Goal: Book appointment/travel/reservation

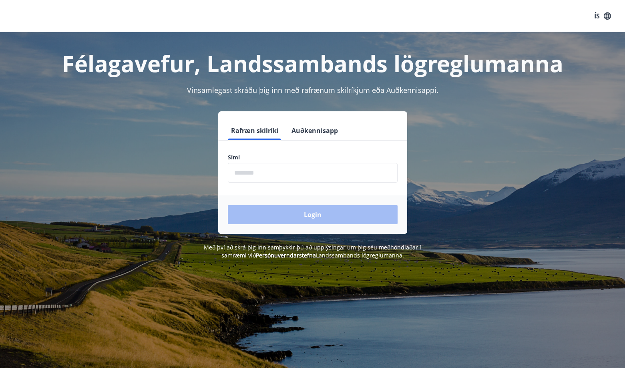
click at [282, 175] on input "phone" at bounding box center [313, 173] width 170 height 20
type input "********"
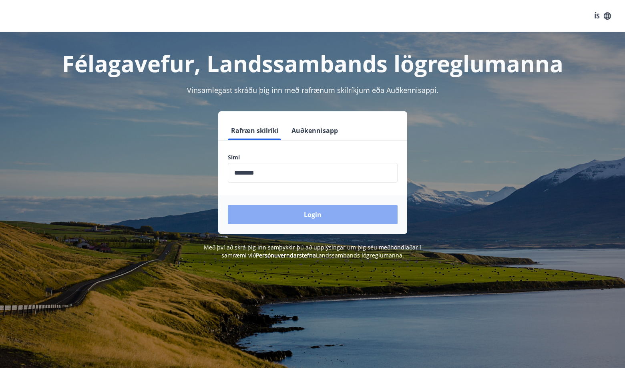
click at [284, 214] on button "Login" at bounding box center [313, 214] width 170 height 19
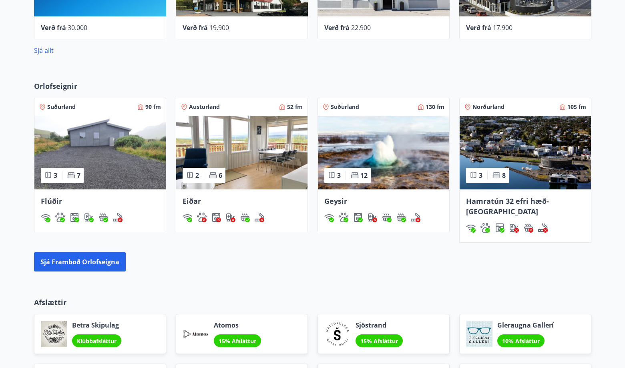
scroll to position [440, 0]
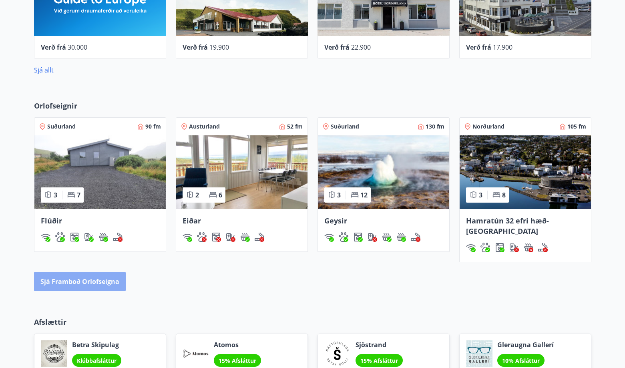
click at [107, 272] on button "Sjá framboð orlofseigna" at bounding box center [80, 281] width 92 height 19
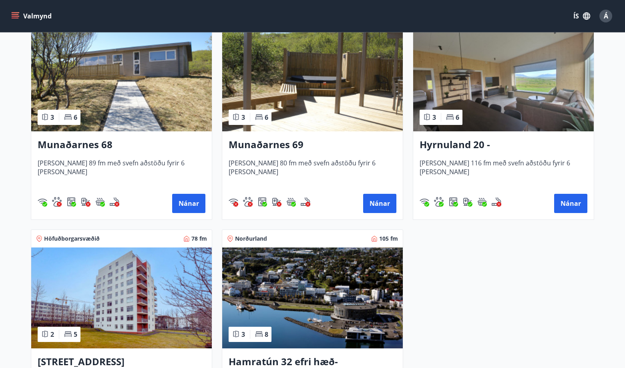
scroll to position [400, 0]
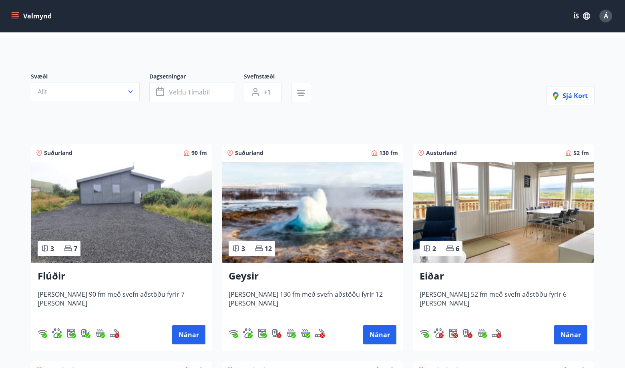
click at [423, 275] on h3 "Eiðar" at bounding box center [503, 276] width 168 height 14
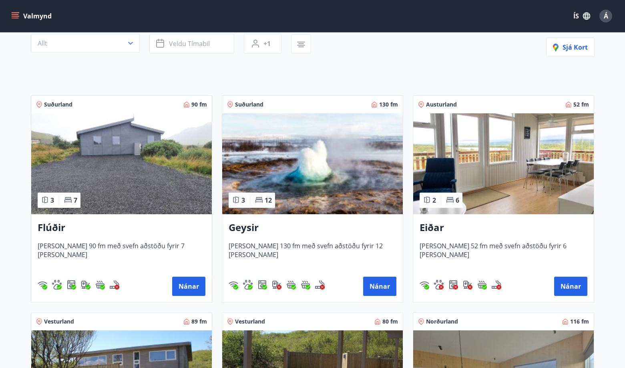
scroll to position [160, 0]
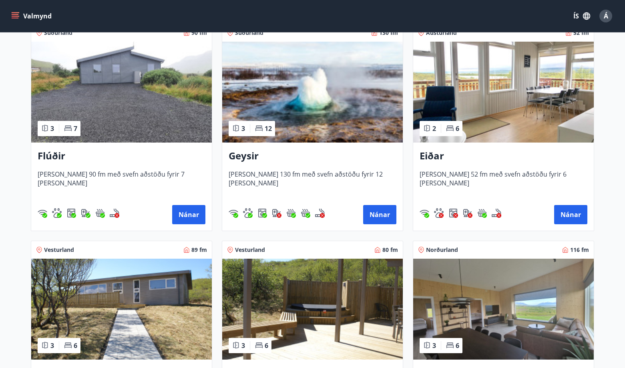
click at [62, 155] on h3 "Flúðir" at bounding box center [122, 156] width 168 height 14
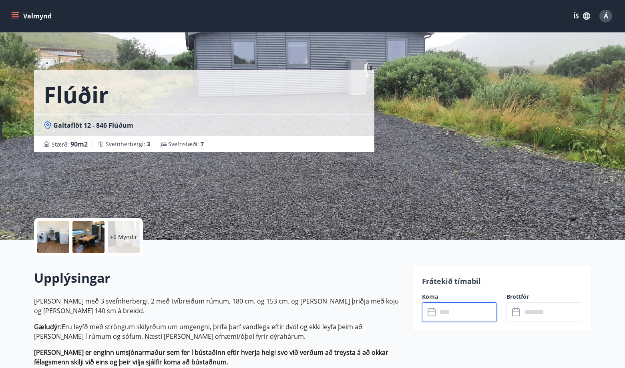
click at [439, 314] on input "text" at bounding box center [467, 312] width 60 height 20
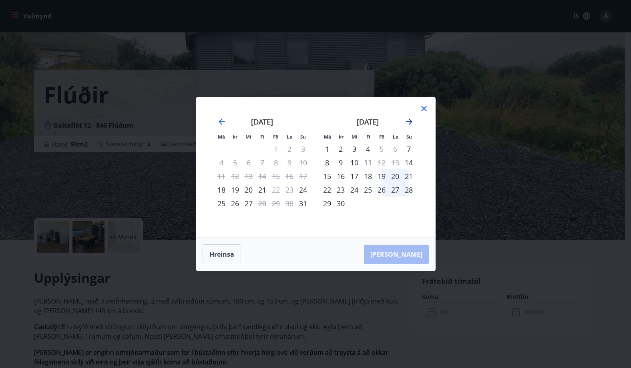
click at [409, 122] on icon "Move forward to switch to the next month." at bounding box center [409, 122] width 10 height 10
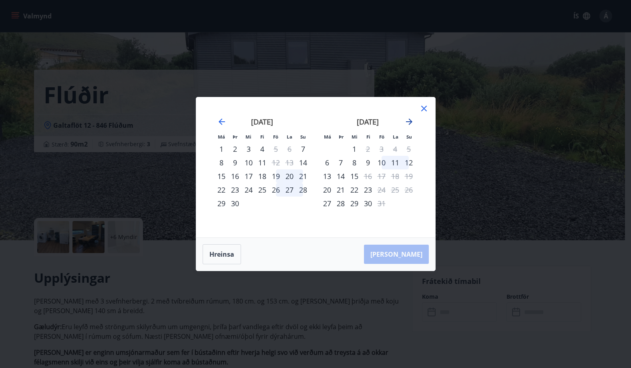
click at [409, 122] on icon "Move forward to switch to the next month." at bounding box center [409, 122] width 10 height 10
click at [405, 123] on icon "Move forward to switch to the next month." at bounding box center [409, 122] width 10 height 10
click at [221, 120] on icon "Move backward to switch to the previous month." at bounding box center [222, 122] width 10 height 10
drag, startPoint x: 423, startPoint y: 110, endPoint x: 422, endPoint y: 114, distance: 4.5
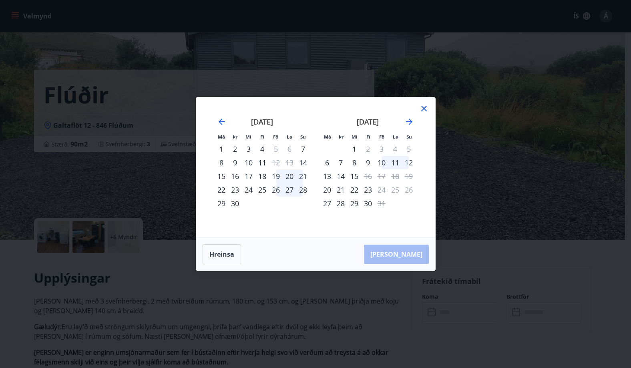
click at [422, 110] on icon at bounding box center [424, 109] width 6 height 6
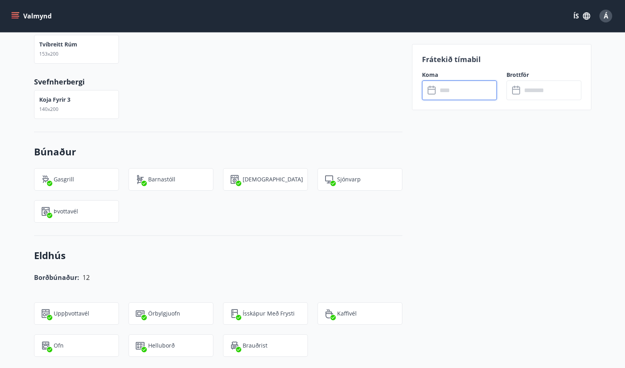
scroll to position [600, 0]
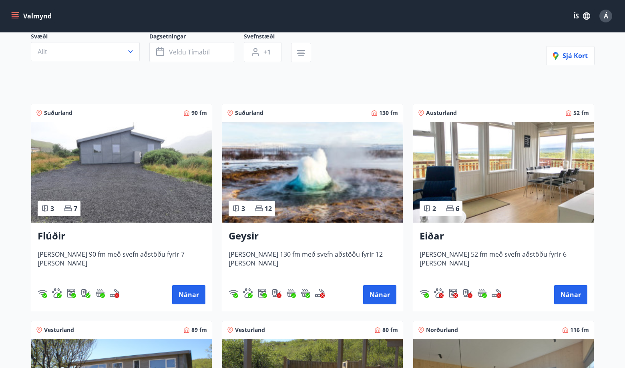
click at [249, 237] on h3 "Geysir" at bounding box center [312, 236] width 168 height 14
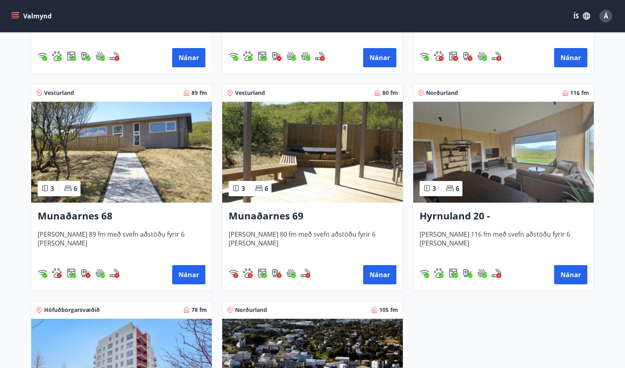
scroll to position [320, 0]
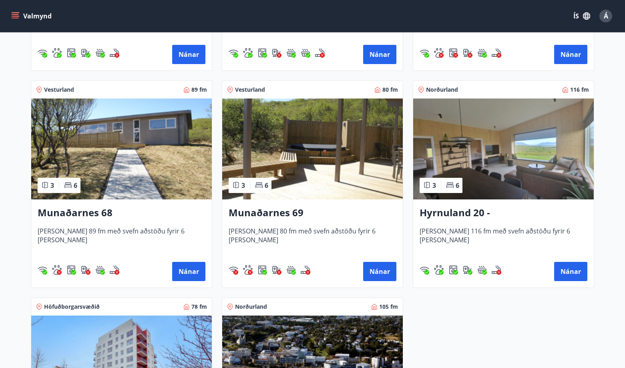
click at [453, 218] on h3 "Hyrnuland 20 - [GEOGRAPHIC_DATA]" at bounding box center [503, 213] width 168 height 14
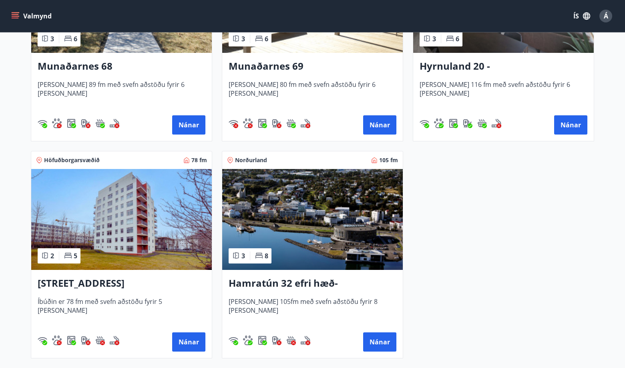
scroll to position [560, 0]
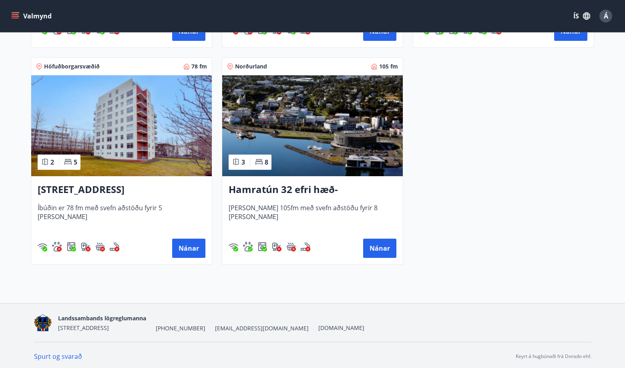
click at [260, 191] on h3 "Hamratún 32 efri hæð- [GEOGRAPHIC_DATA]" at bounding box center [312, 189] width 168 height 14
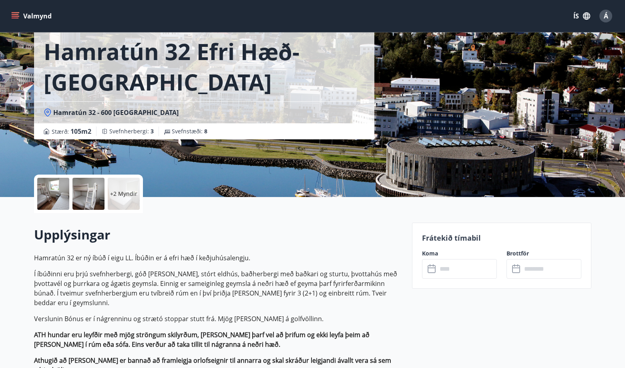
scroll to position [41, 0]
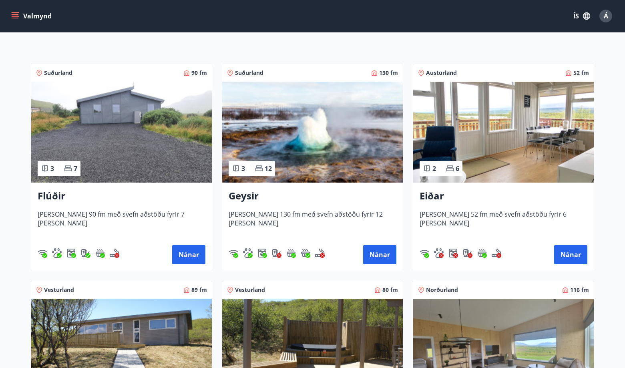
scroll to position [80, 0]
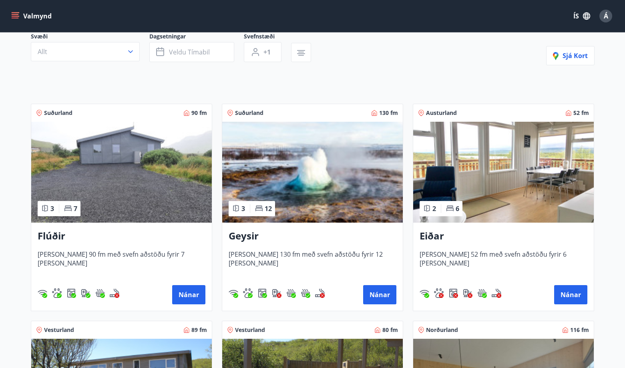
click at [50, 234] on h3 "Flúðir" at bounding box center [122, 236] width 168 height 14
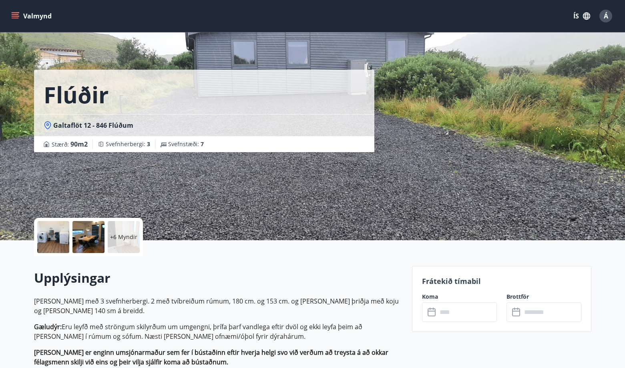
click at [46, 230] on div at bounding box center [53, 237] width 32 height 32
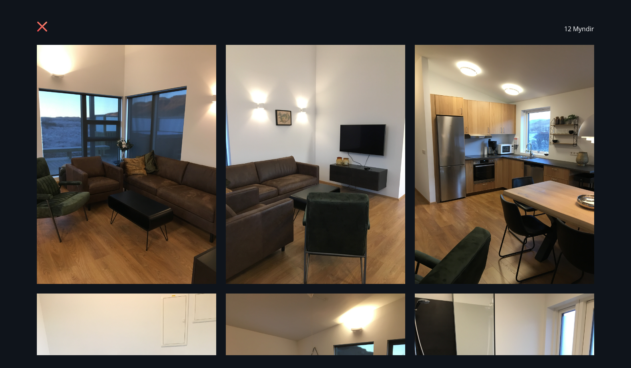
click at [44, 27] on icon at bounding box center [43, 27] width 13 height 13
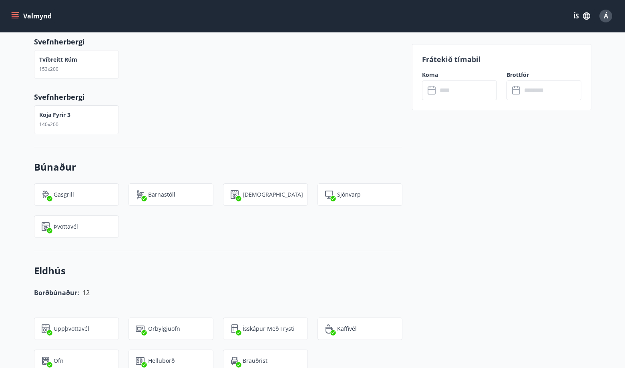
scroll to position [480, 0]
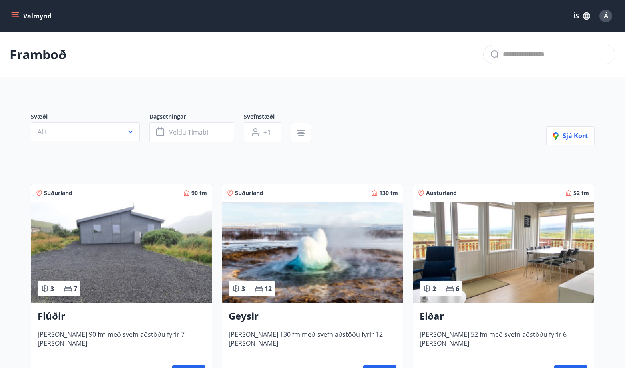
click at [232, 310] on h3 "Geysir" at bounding box center [312, 316] width 168 height 14
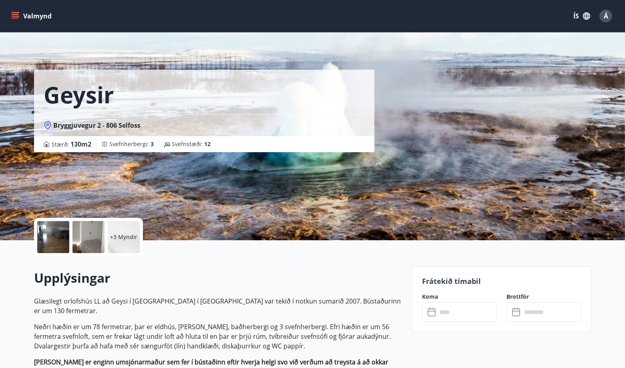
click at [45, 239] on div at bounding box center [53, 237] width 32 height 32
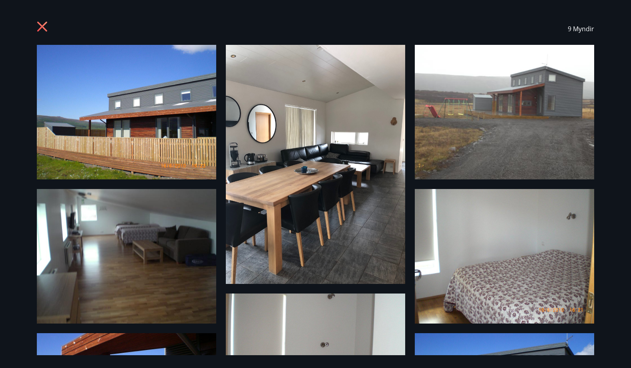
click at [45, 26] on icon at bounding box center [43, 27] width 13 height 13
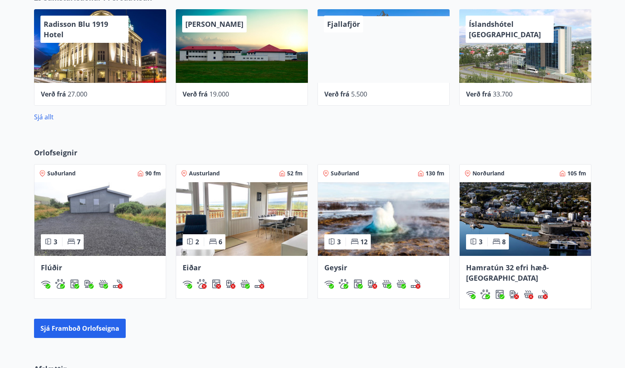
scroll to position [254, 0]
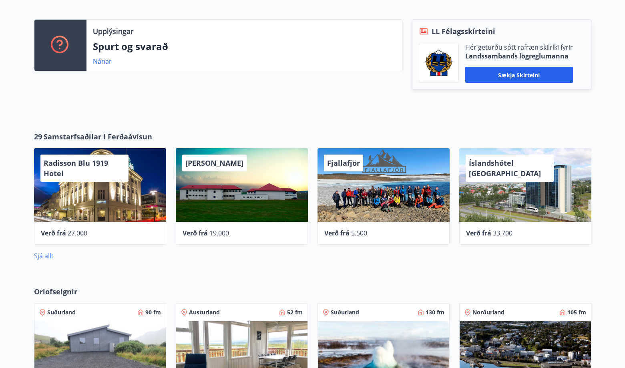
click at [40, 256] on link "Sjá allt" at bounding box center [44, 255] width 20 height 9
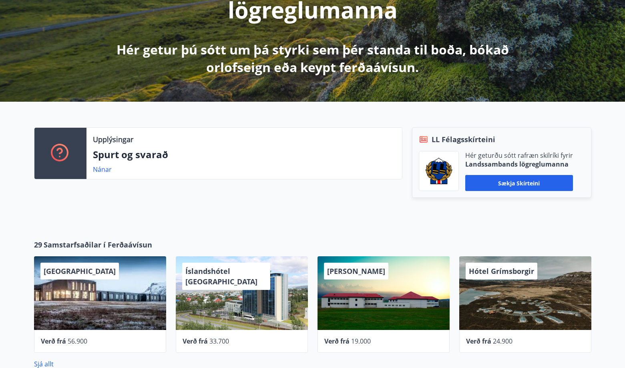
scroll to position [160, 0]
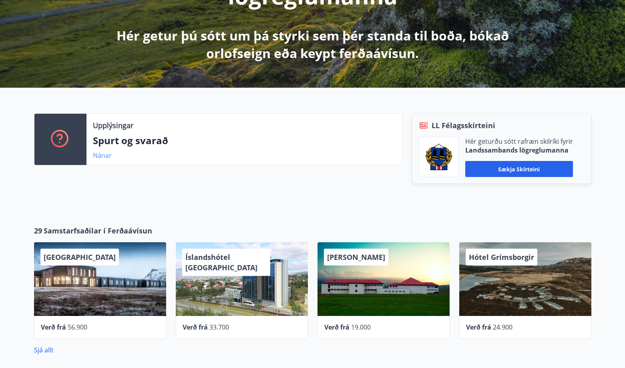
click at [108, 155] on link "Nánar" at bounding box center [102, 155] width 19 height 9
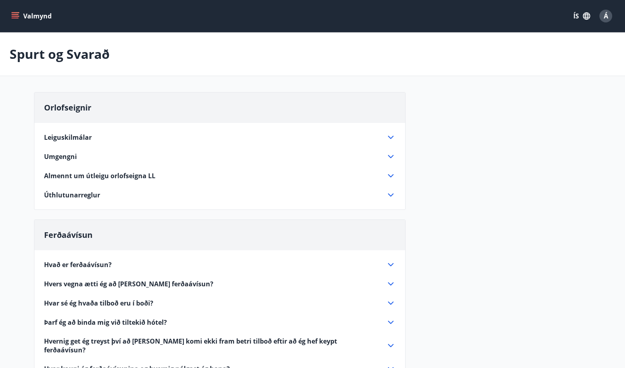
click at [389, 196] on icon at bounding box center [391, 195] width 10 height 10
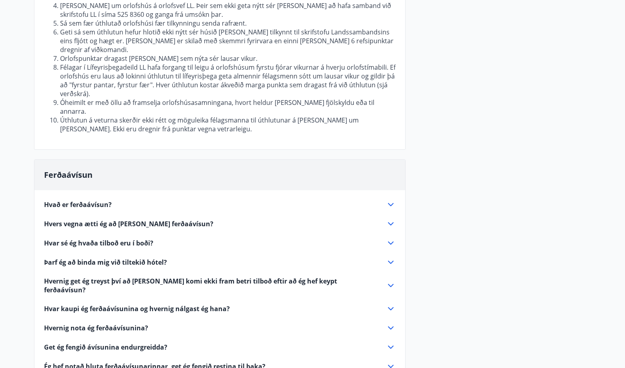
scroll to position [440, 0]
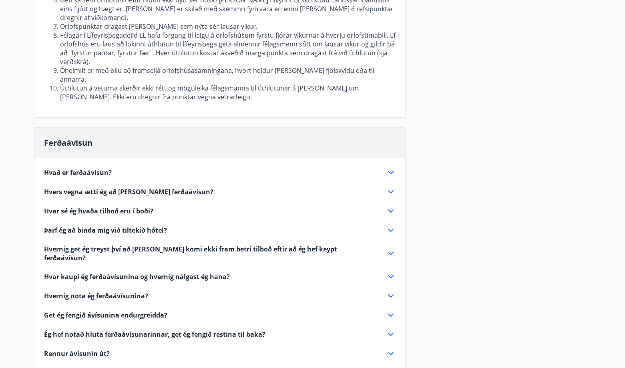
click at [389, 168] on icon at bounding box center [391, 173] width 10 height 10
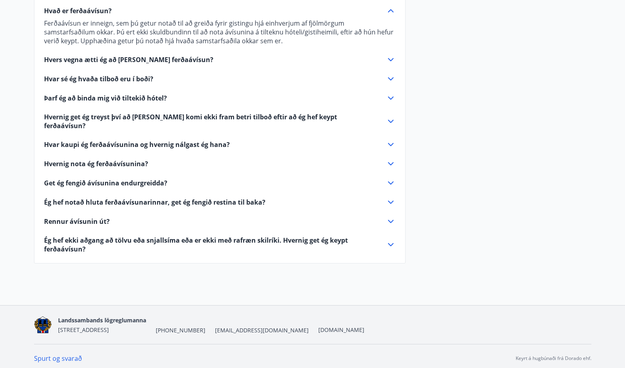
scroll to position [250, 0]
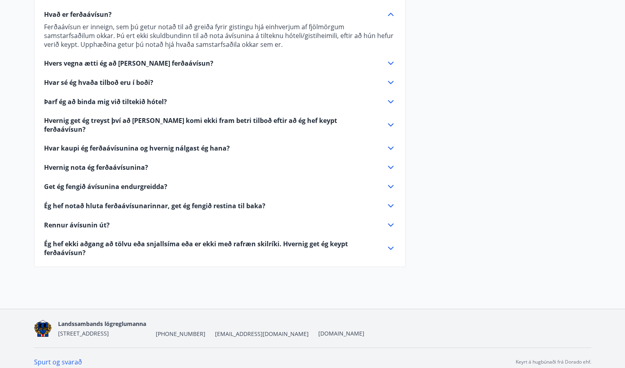
click at [391, 15] on icon at bounding box center [391, 15] width 10 height 10
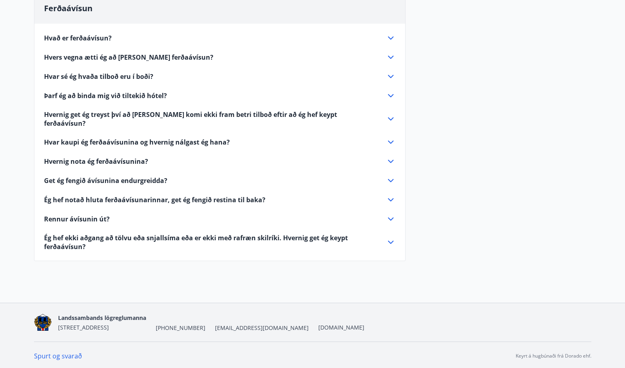
scroll to position [220, 0]
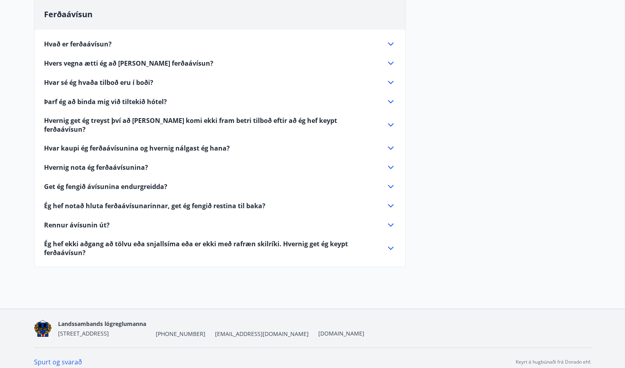
click at [390, 64] on icon at bounding box center [391, 63] width 6 height 3
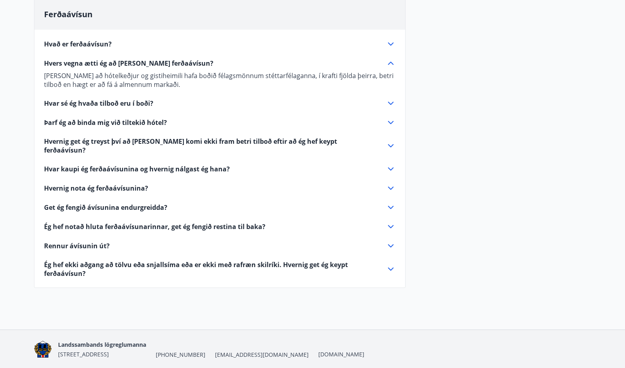
click at [390, 64] on icon at bounding box center [391, 63] width 10 height 10
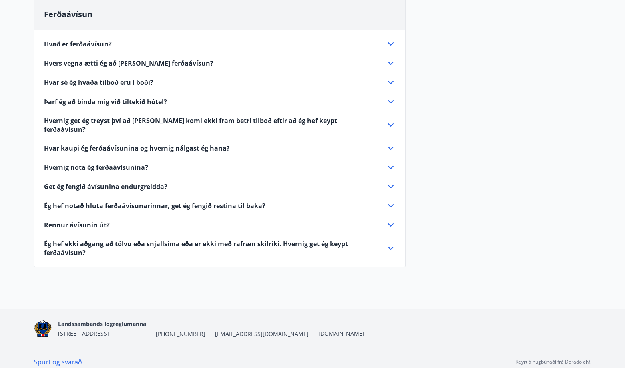
click at [386, 143] on icon at bounding box center [391, 148] width 10 height 10
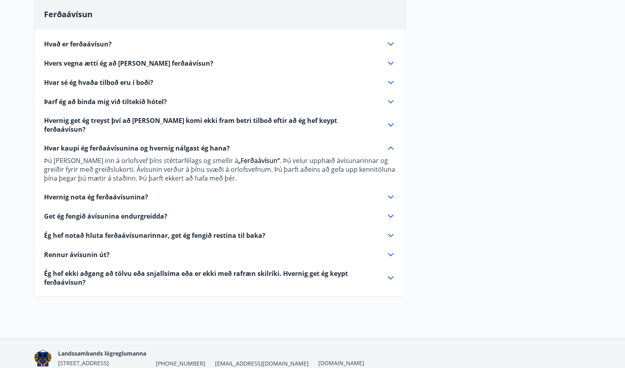
click at [388, 143] on icon at bounding box center [391, 148] width 10 height 10
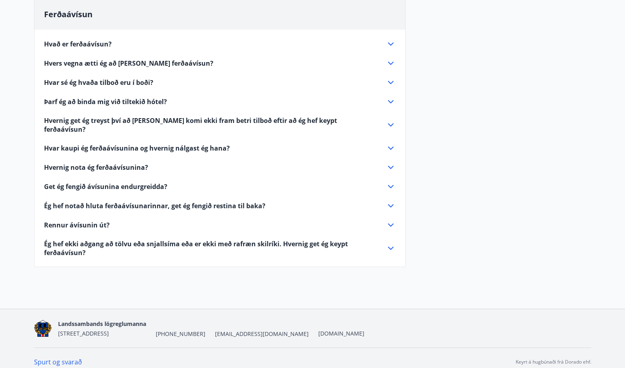
click at [391, 162] on icon at bounding box center [391, 167] width 10 height 10
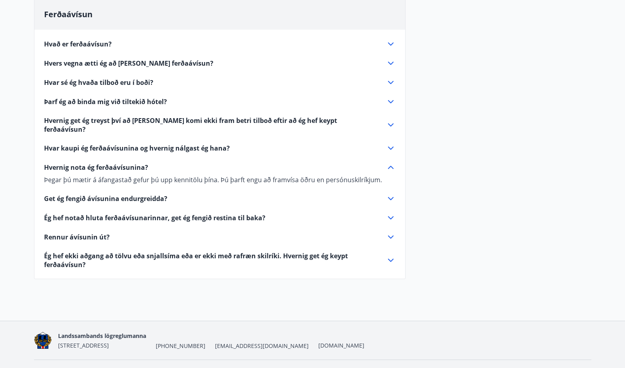
click at [391, 166] on icon at bounding box center [391, 167] width 6 height 3
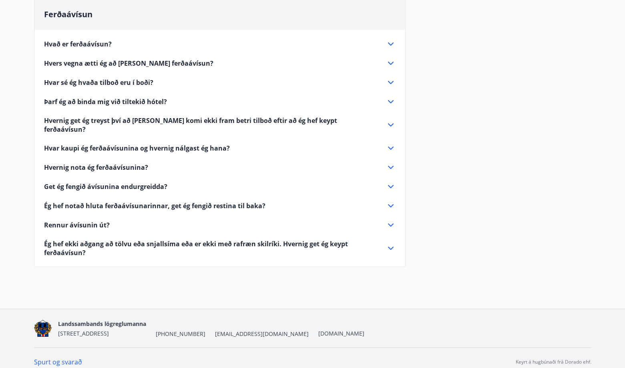
click at [392, 182] on icon at bounding box center [391, 187] width 10 height 10
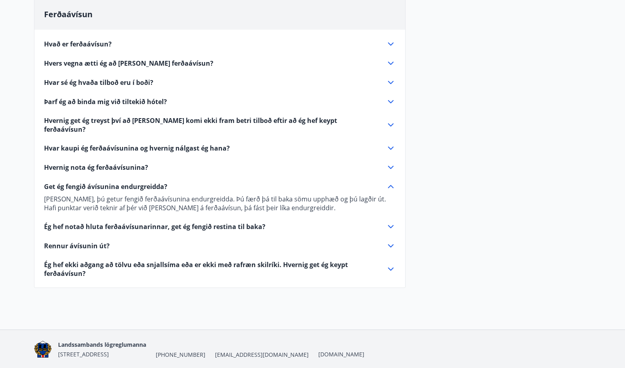
click at [389, 182] on icon at bounding box center [391, 187] width 10 height 10
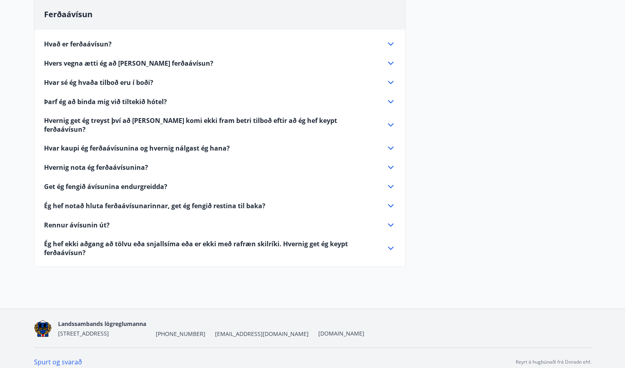
click at [389, 204] on icon at bounding box center [391, 205] width 6 height 3
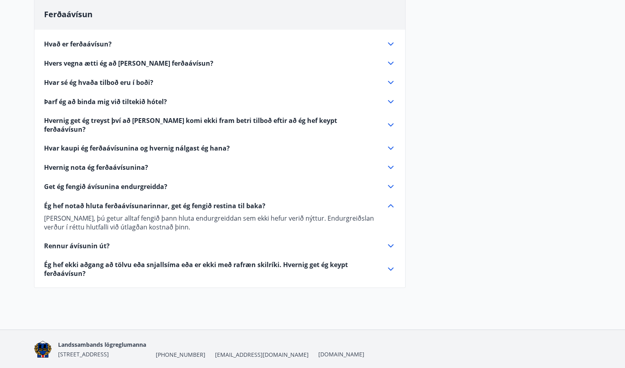
click at [389, 204] on icon at bounding box center [391, 205] width 6 height 3
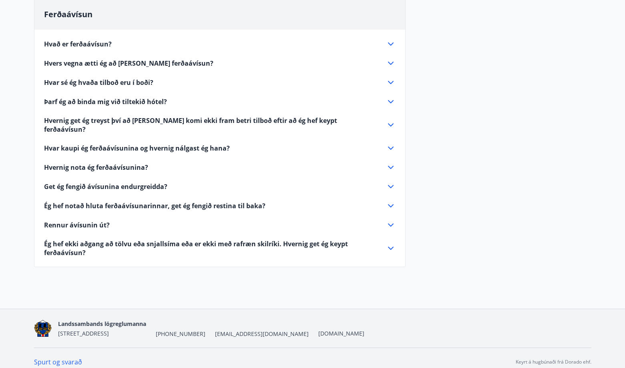
click at [394, 220] on icon at bounding box center [391, 225] width 10 height 10
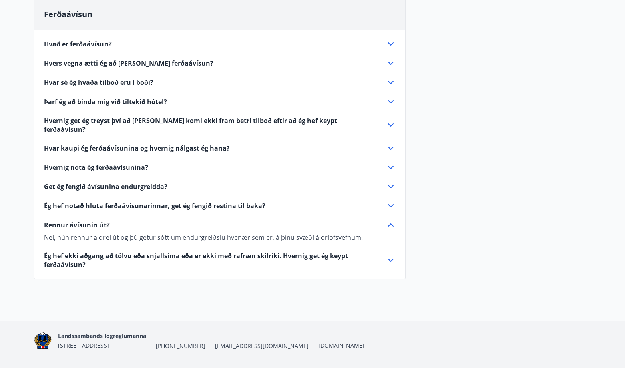
click at [391, 220] on icon at bounding box center [391, 225] width 10 height 10
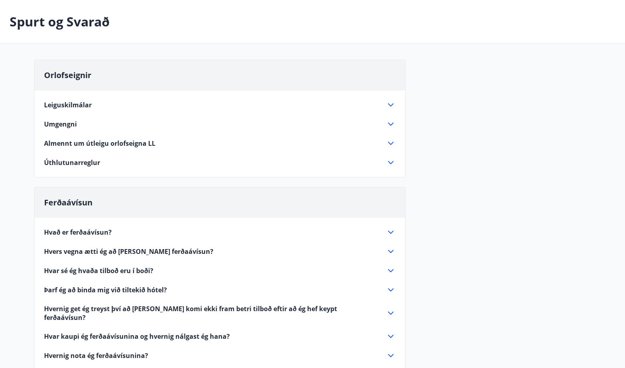
scroll to position [0, 0]
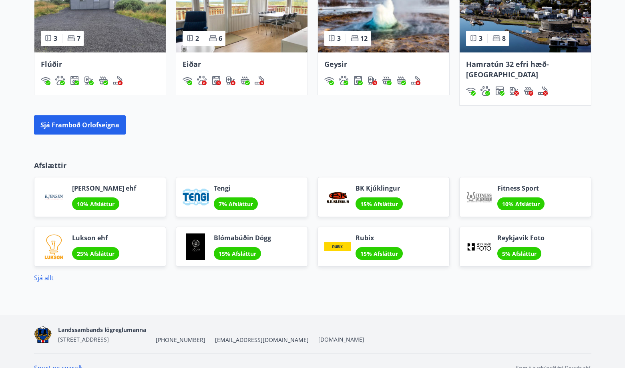
scroll to position [600, 0]
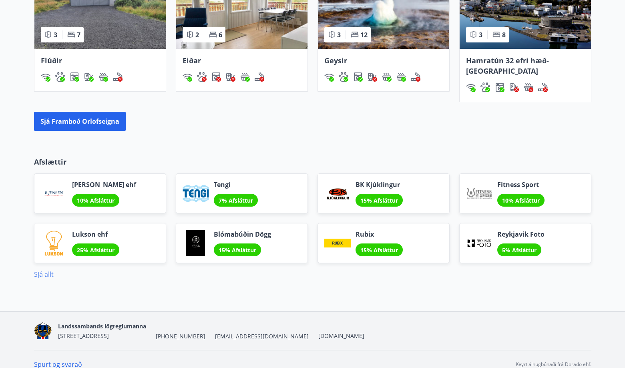
click at [48, 270] on link "Sjá allt" at bounding box center [44, 274] width 20 height 9
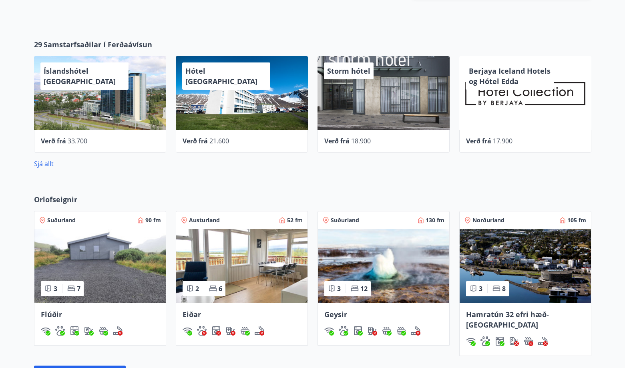
scroll to position [421, 0]
